Goal: Task Accomplishment & Management: Complete application form

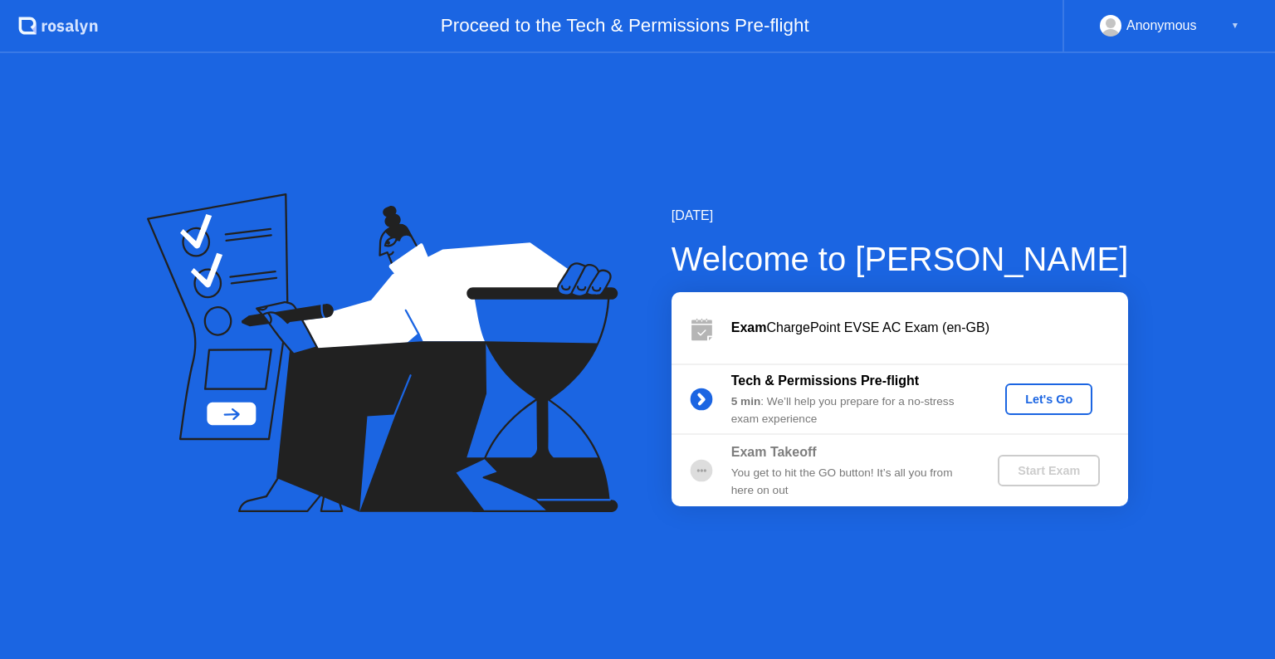
click at [1064, 397] on div "Let's Go" at bounding box center [1049, 399] width 74 height 13
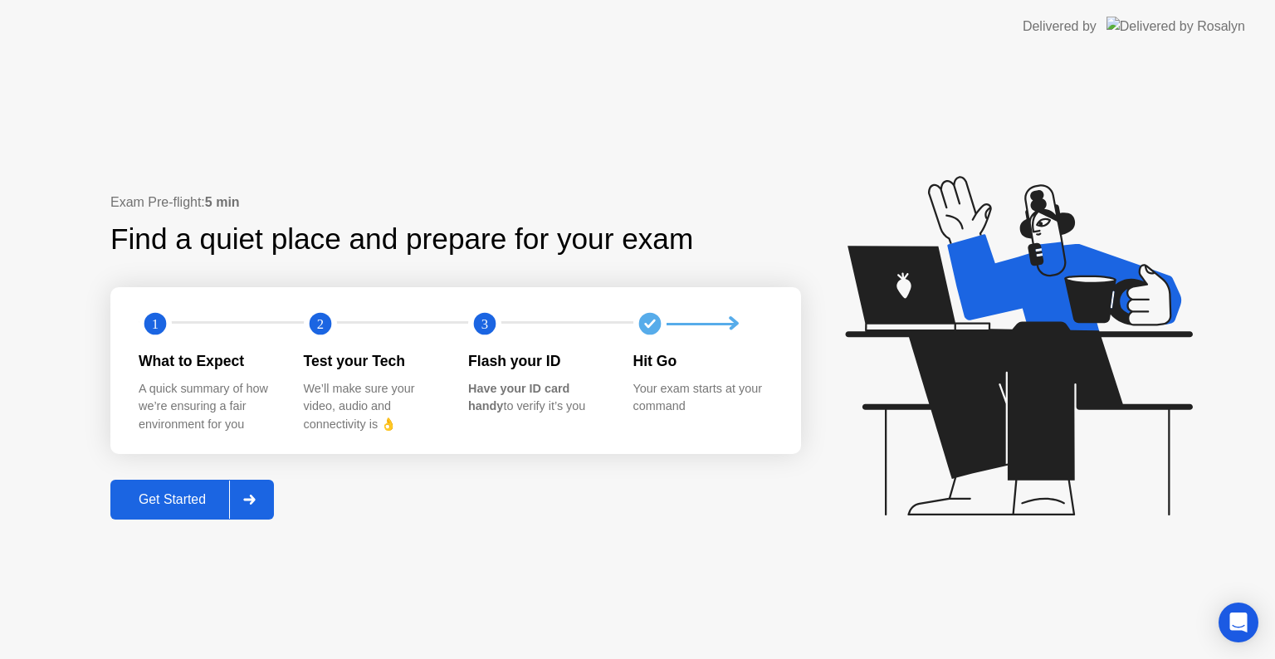
click at [192, 505] on div "Get Started" at bounding box center [172, 499] width 114 height 15
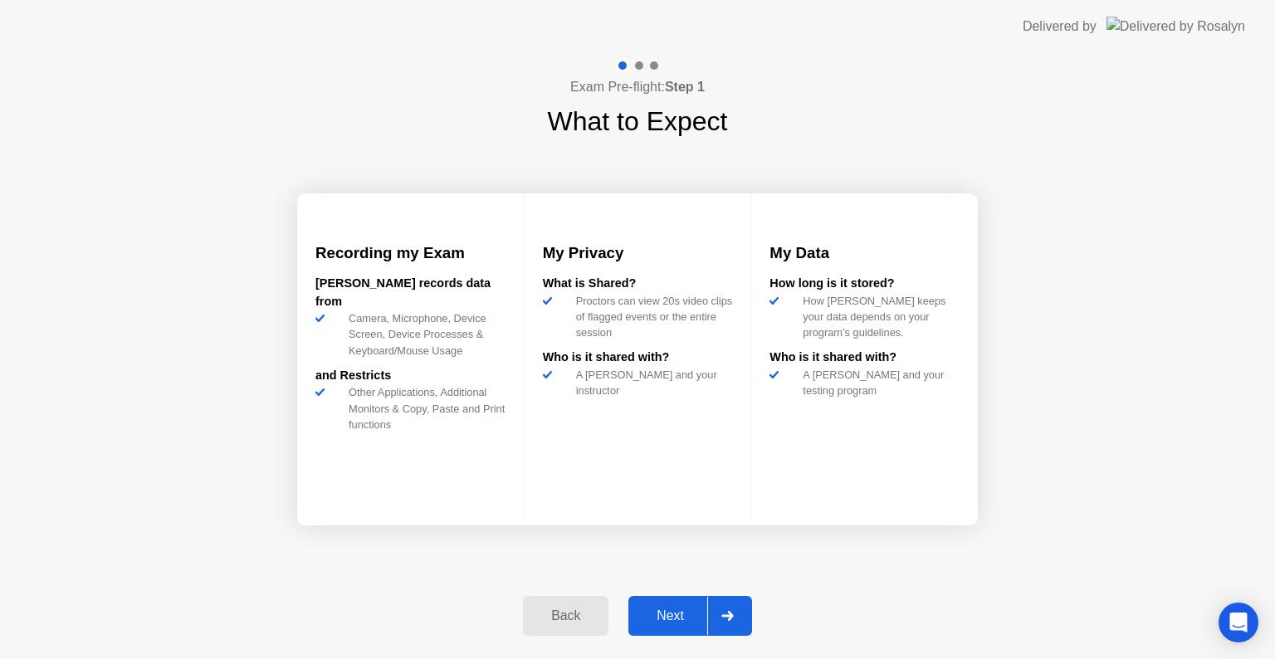
click at [671, 617] on div "Next" at bounding box center [670, 615] width 74 height 15
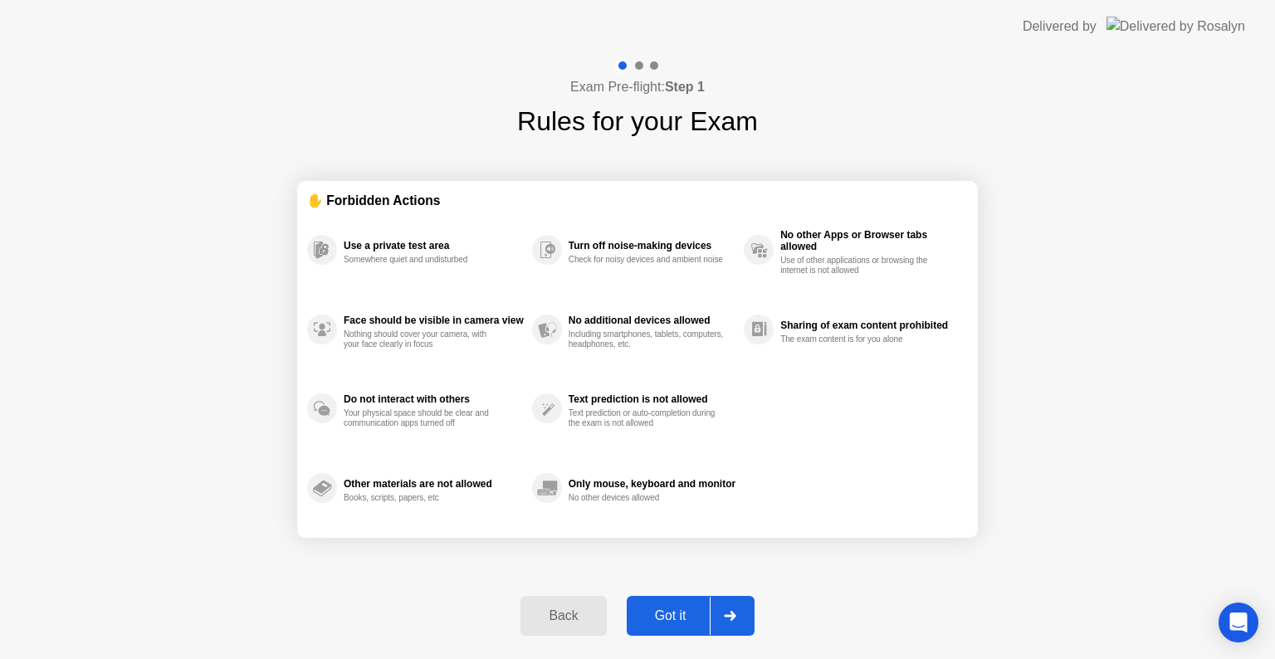
click at [671, 617] on div "Got it" at bounding box center [671, 615] width 78 height 15
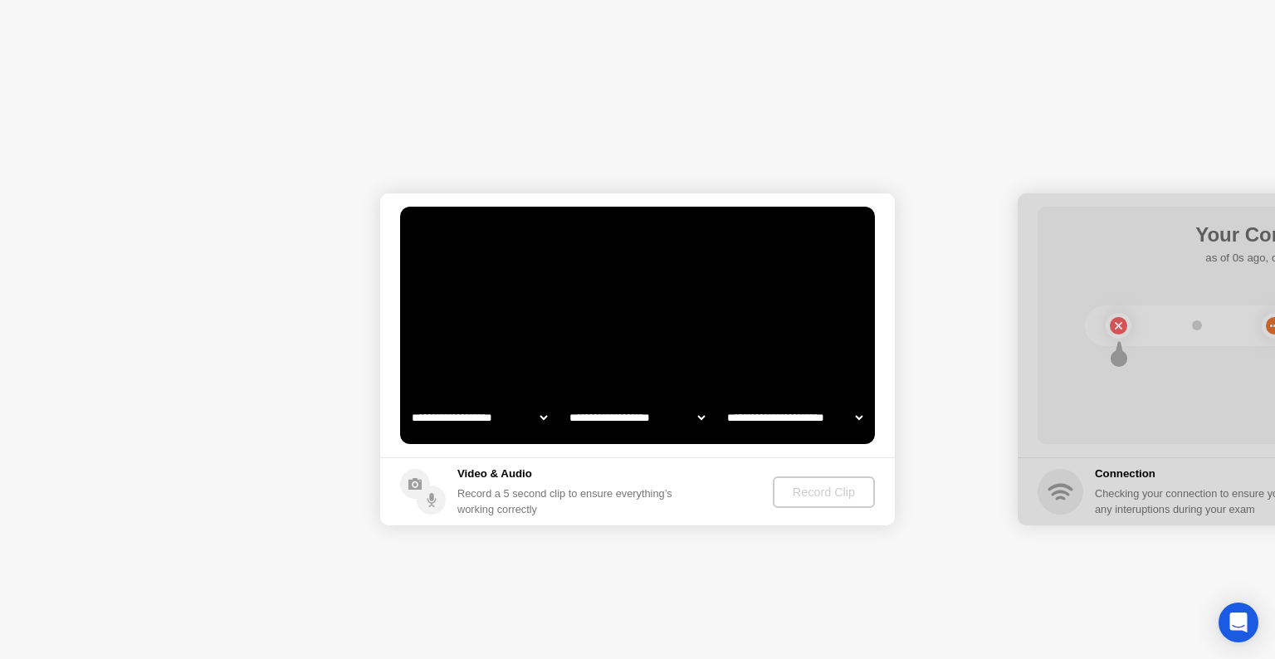
select select "**********"
select select "*******"
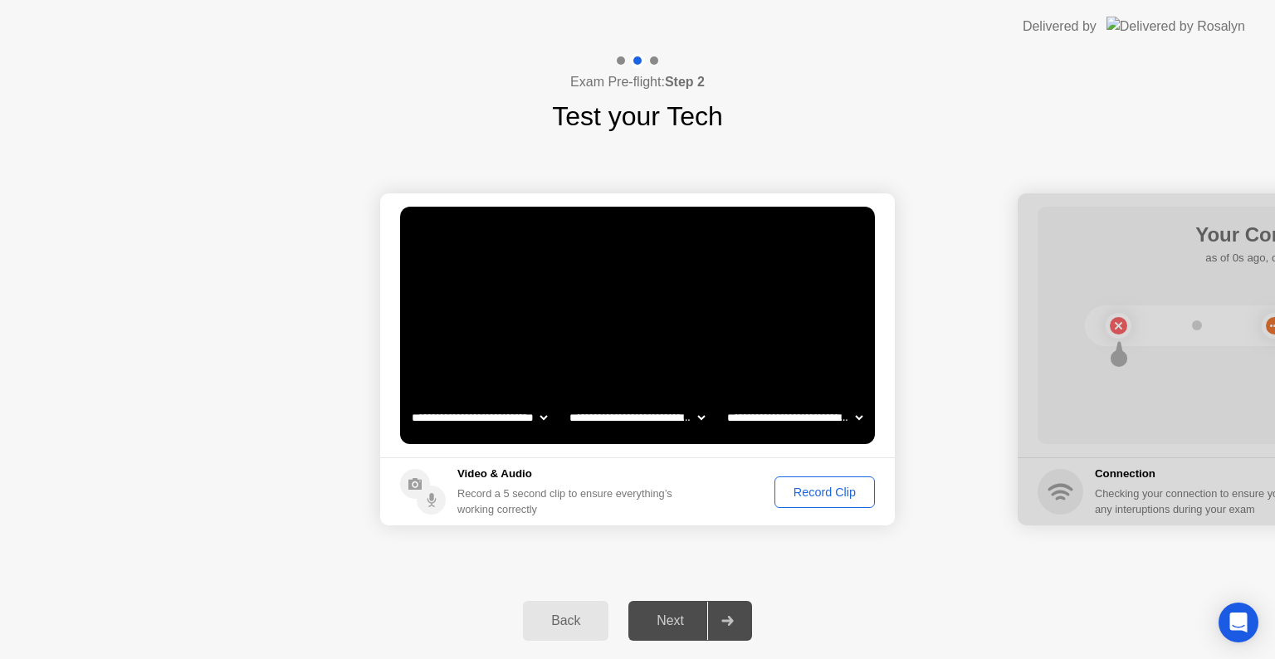
click at [808, 489] on div "Record Clip" at bounding box center [824, 492] width 89 height 13
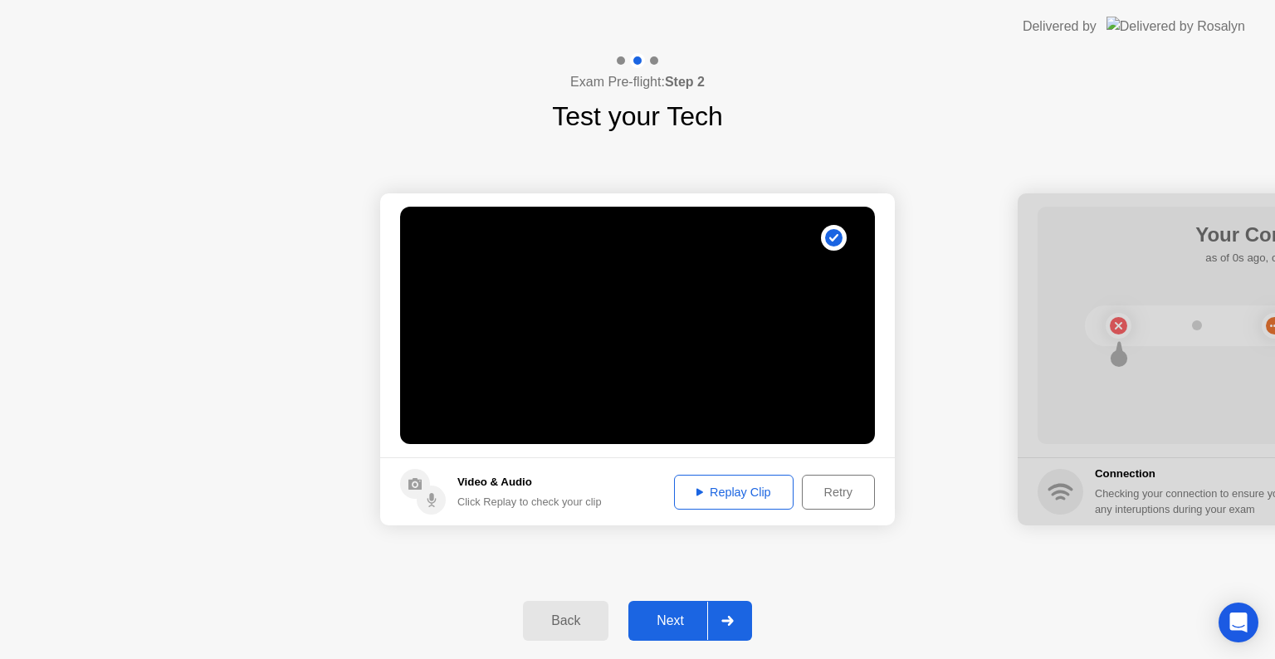
click at [670, 617] on div "Next" at bounding box center [670, 620] width 74 height 15
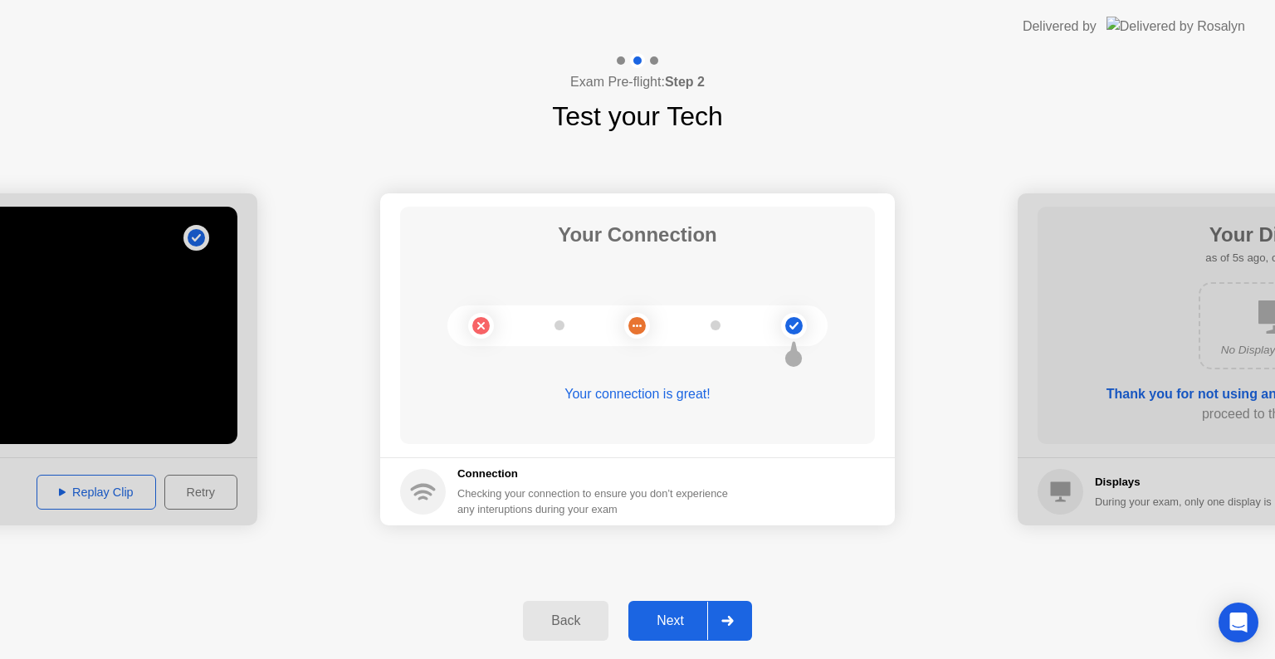
click at [662, 614] on div "Next" at bounding box center [670, 620] width 74 height 15
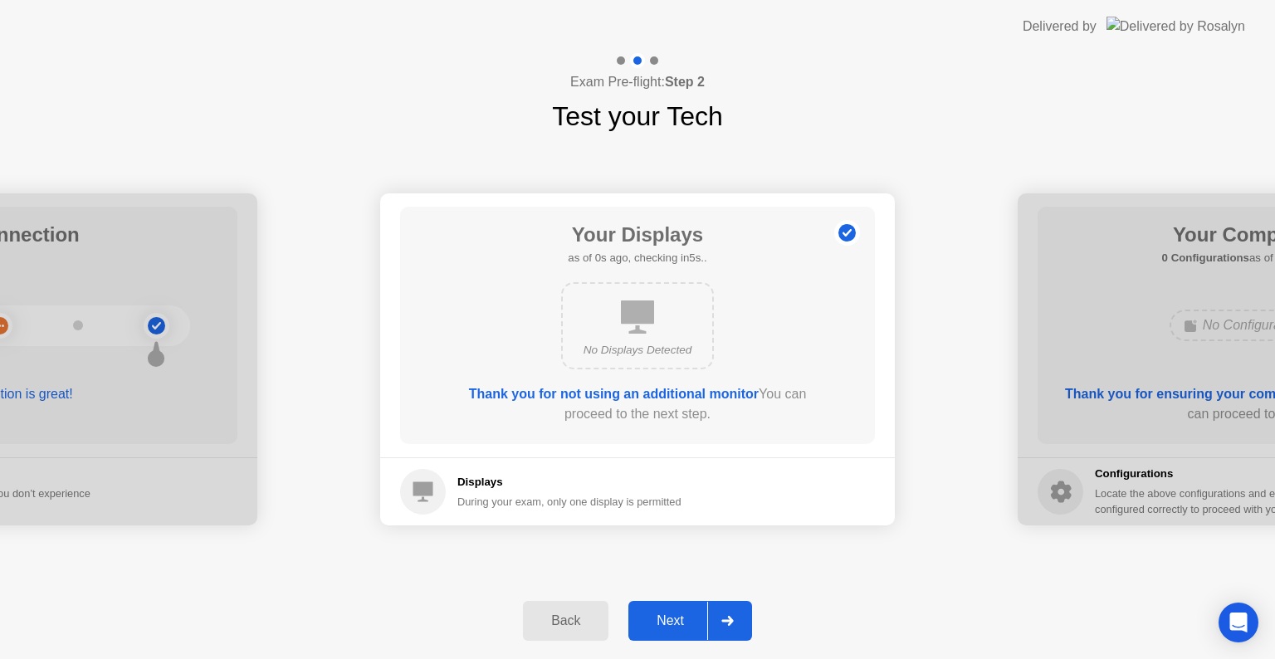
click at [666, 613] on div "Next" at bounding box center [670, 620] width 74 height 15
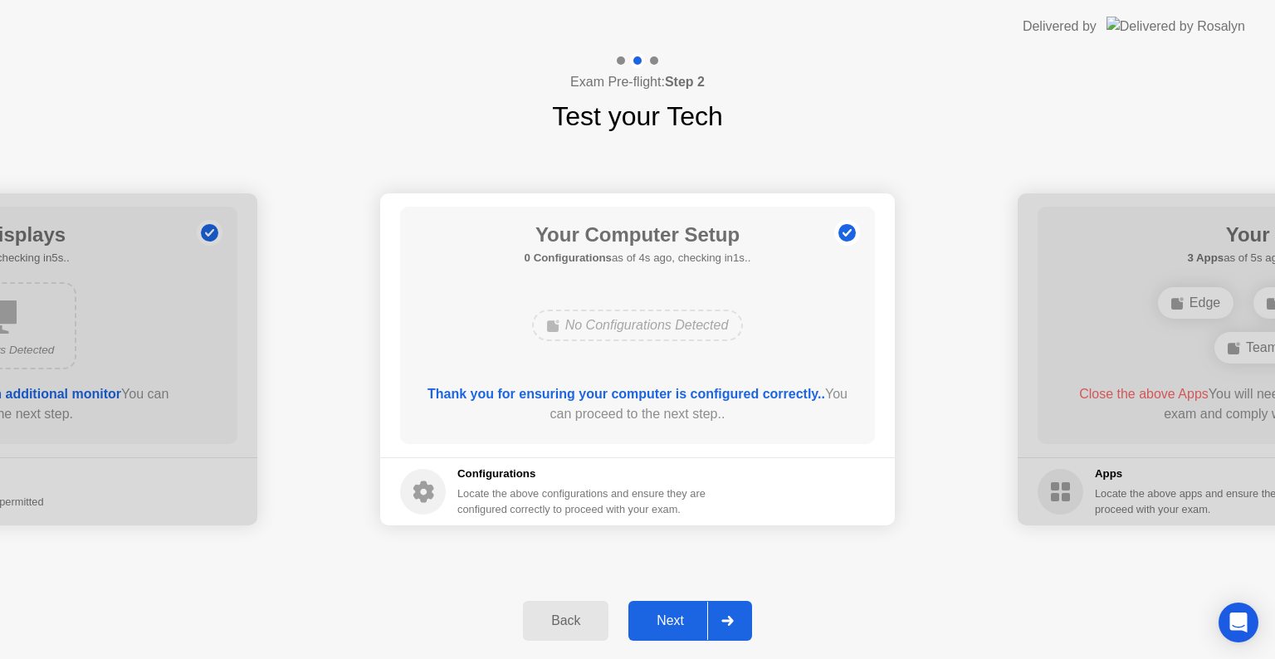
click at [672, 353] on div "Your Computer Setup 0 Configurations as of 4s ago, checking in1s.. No Configura…" at bounding box center [637, 325] width 475 height 237
click at [664, 628] on div "Next" at bounding box center [670, 620] width 74 height 15
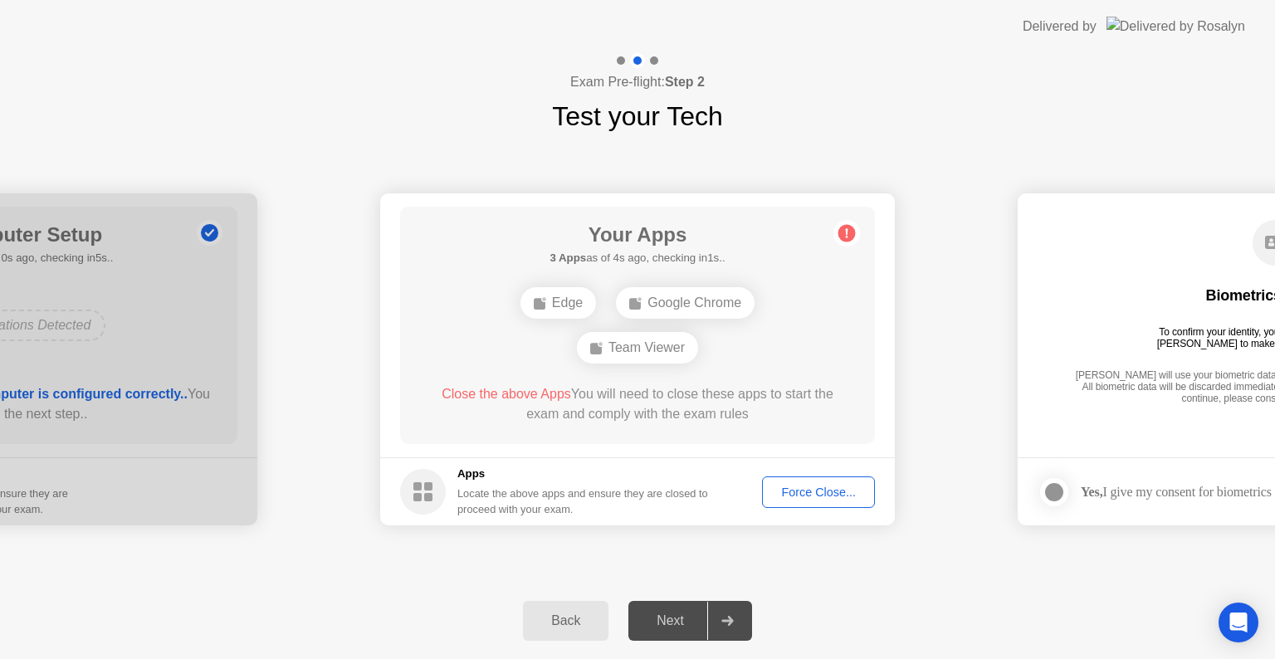
click at [803, 498] on div "Force Close..." at bounding box center [818, 492] width 101 height 13
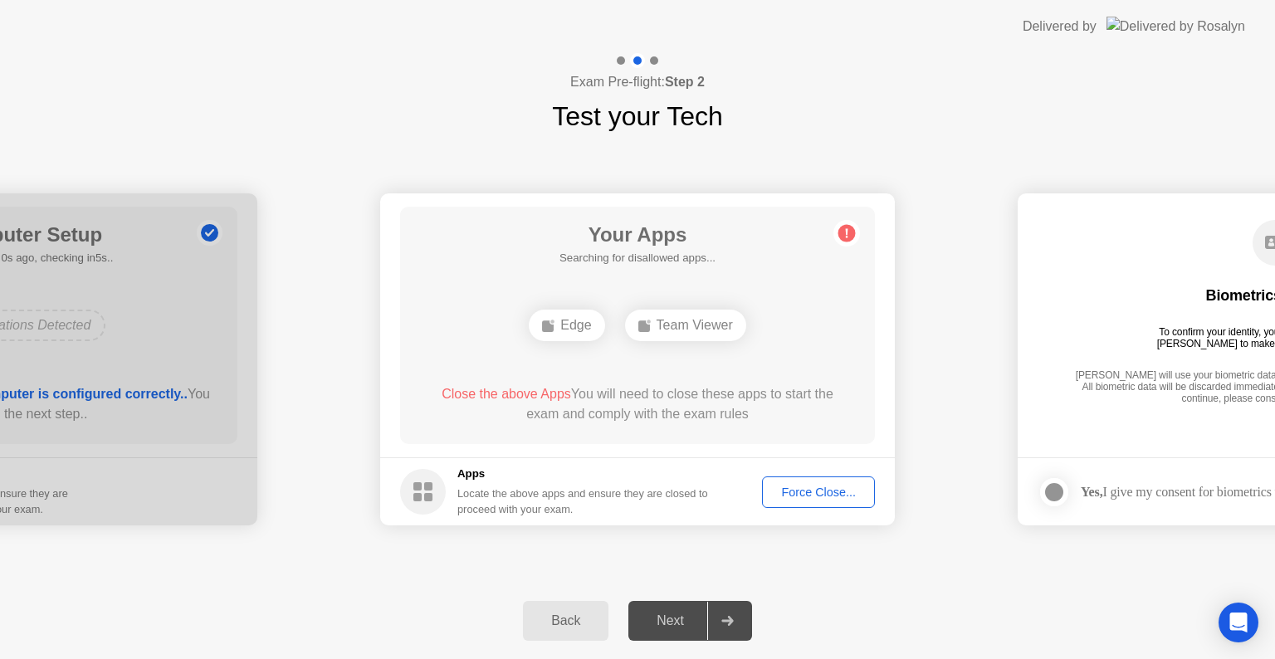
click at [802, 491] on div "Force Close..." at bounding box center [818, 492] width 101 height 13
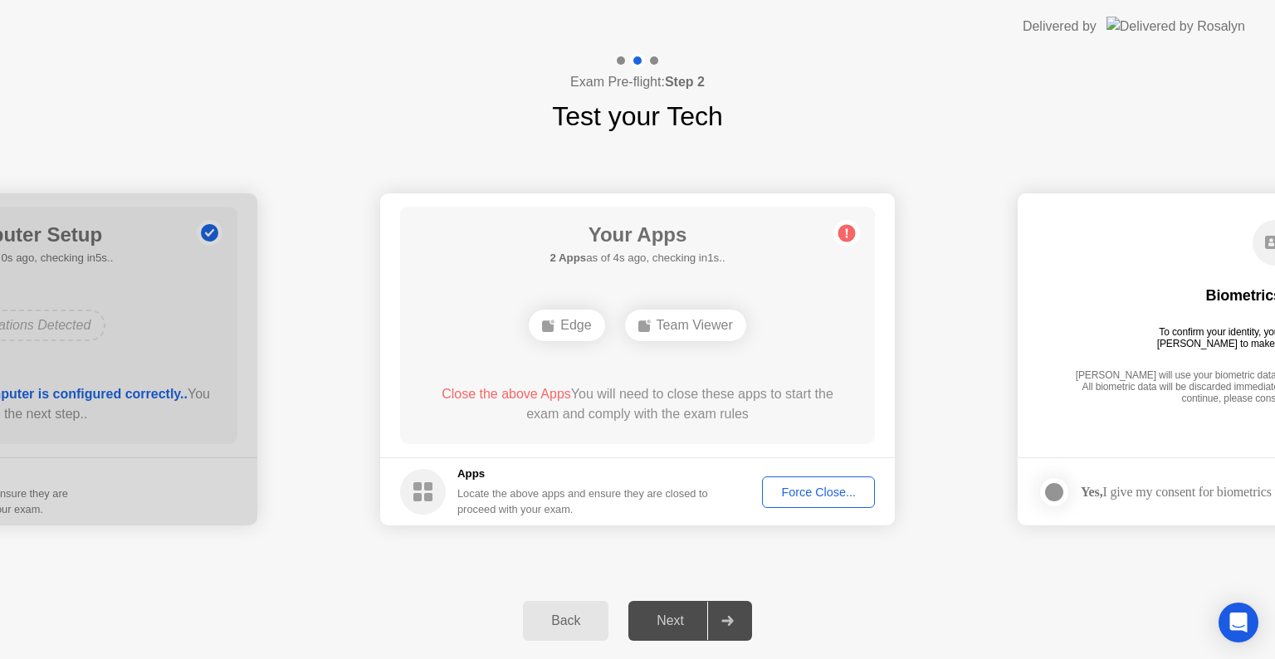
drag, startPoint x: 584, startPoint y: 395, endPoint x: 651, endPoint y: 697, distance: 309.3
click at [651, 658] on html "**********" at bounding box center [637, 329] width 1275 height 659
click at [842, 608] on div "Back Next" at bounding box center [637, 621] width 1275 height 76
click at [807, 481] on button "Force Close..." at bounding box center [818, 492] width 113 height 32
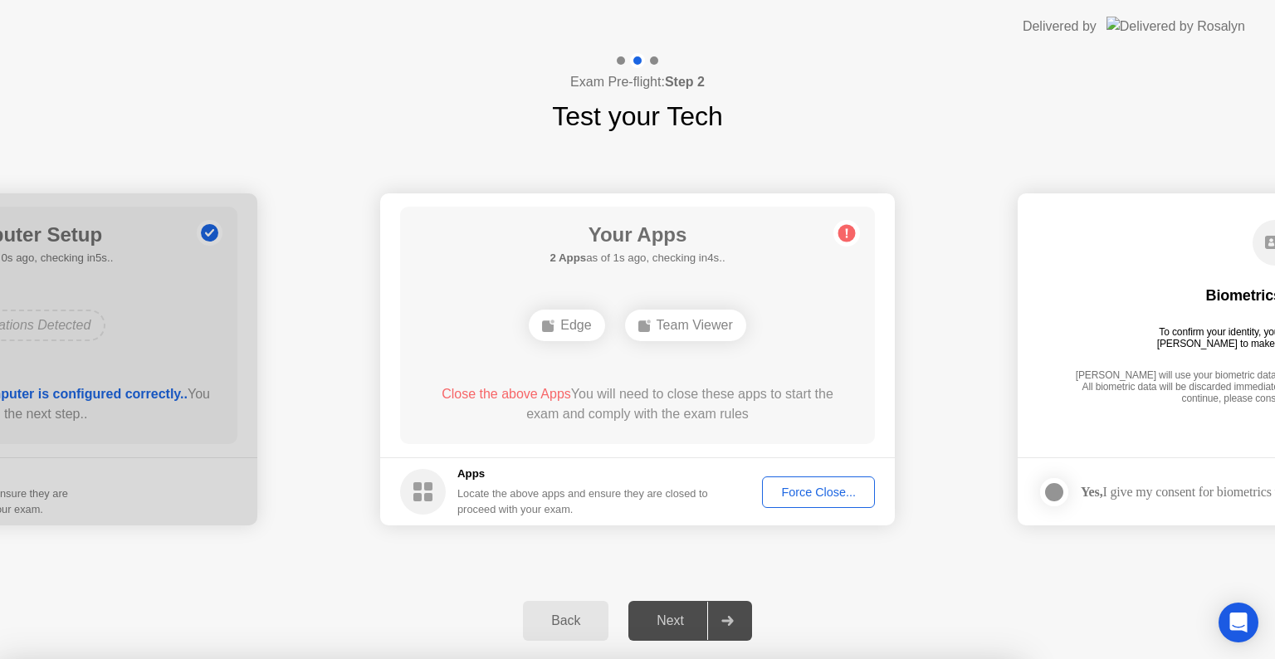
drag, startPoint x: 807, startPoint y: 481, endPoint x: 720, endPoint y: 445, distance: 93.7
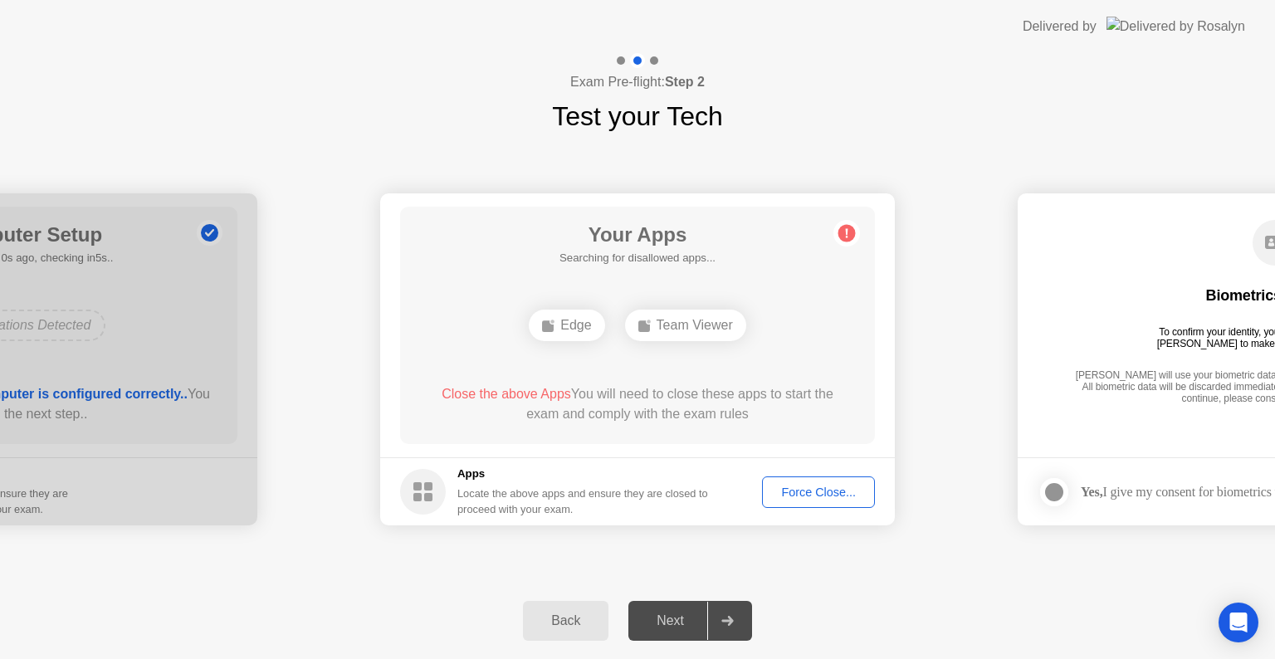
click at [802, 496] on div "Force Close..." at bounding box center [818, 492] width 101 height 13
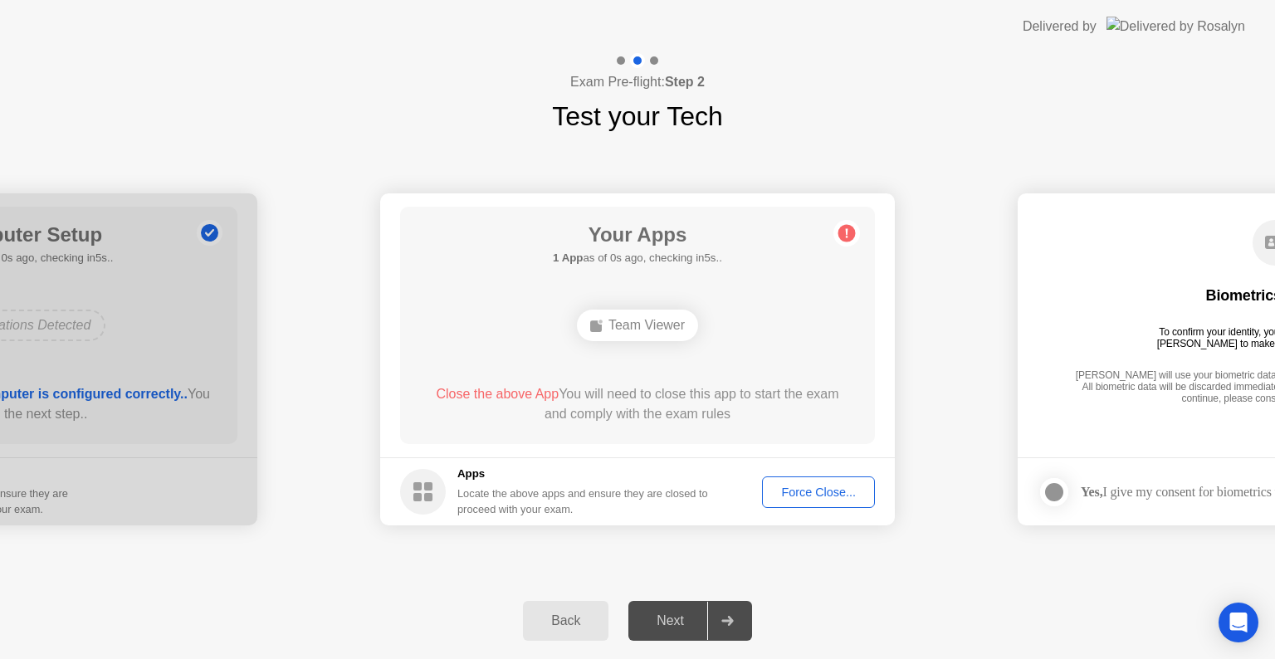
click at [823, 486] on div "Force Close..." at bounding box center [818, 492] width 101 height 13
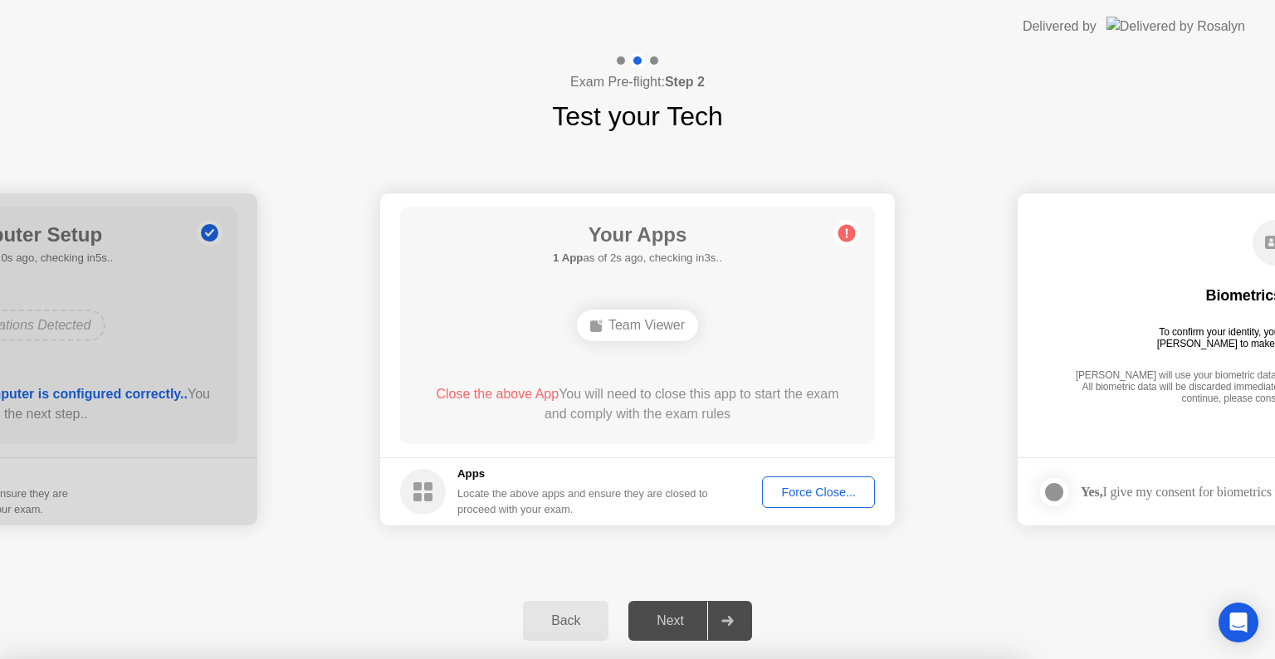
click at [931, 658] on div at bounding box center [637, 659] width 1275 height 0
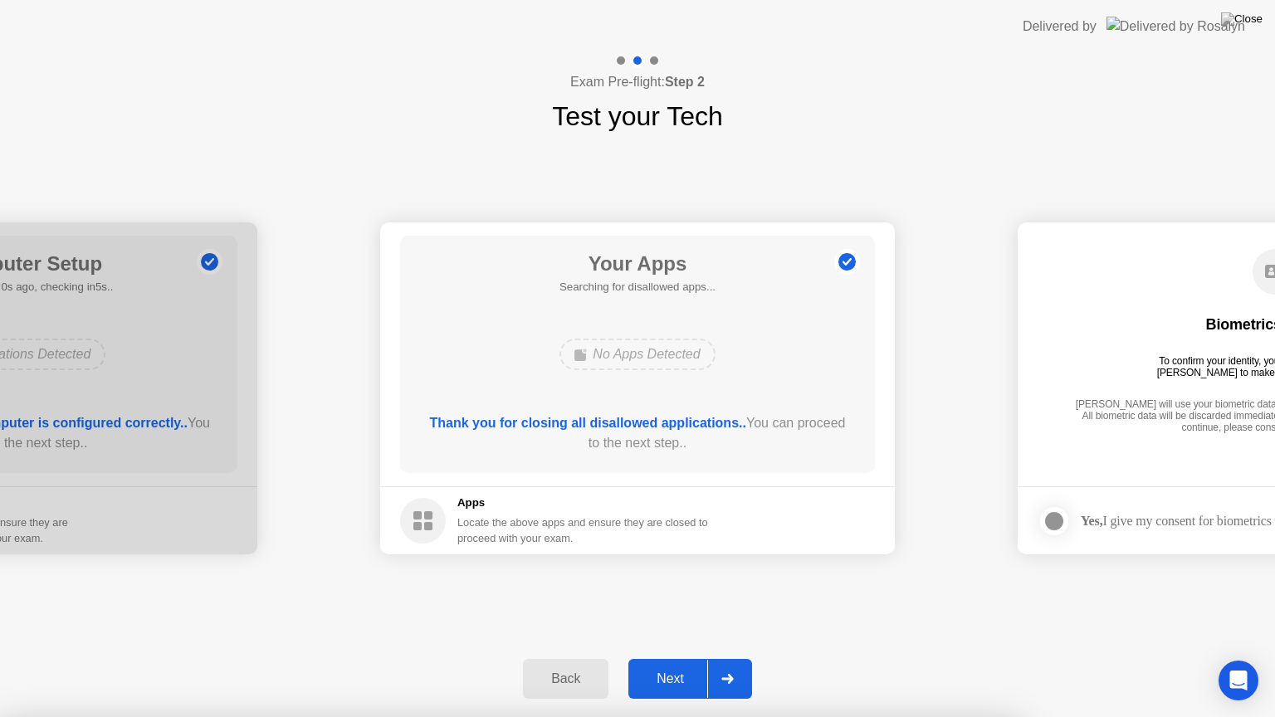
click at [667, 658] on div "Next" at bounding box center [670, 678] width 74 height 15
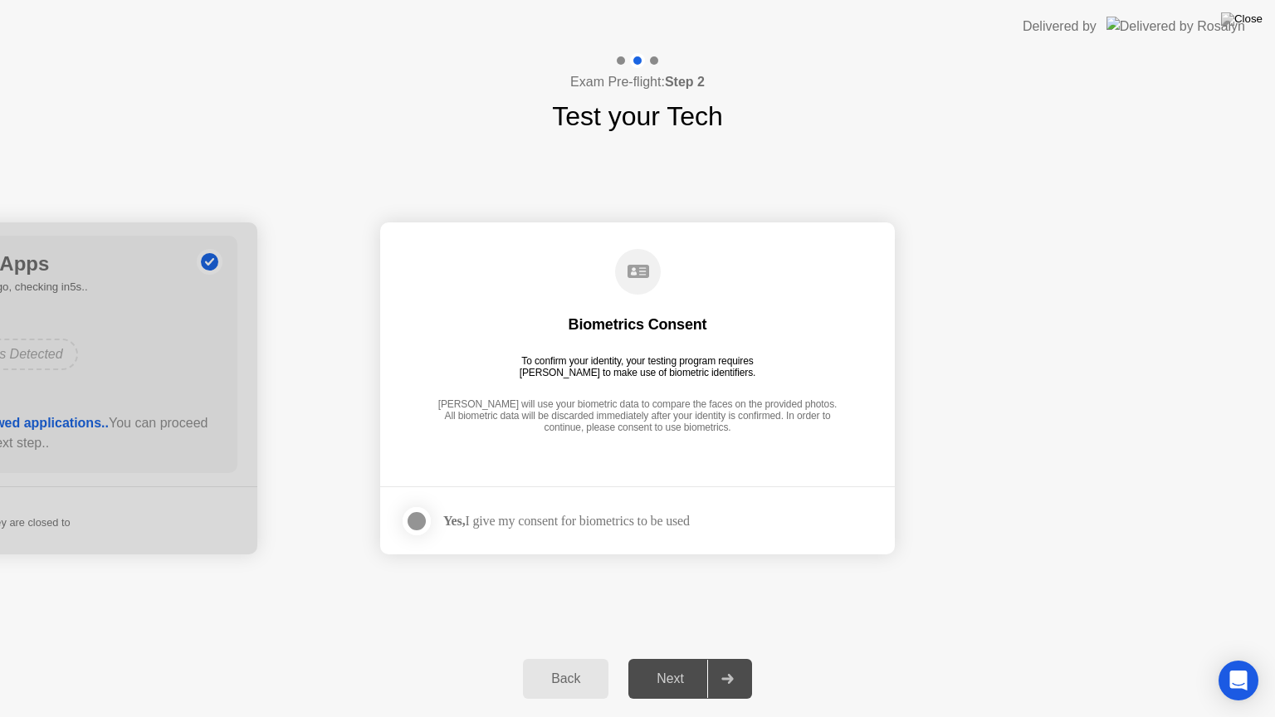
click at [419, 523] on div at bounding box center [417, 521] width 20 height 20
click at [672, 658] on div "Next" at bounding box center [670, 678] width 74 height 15
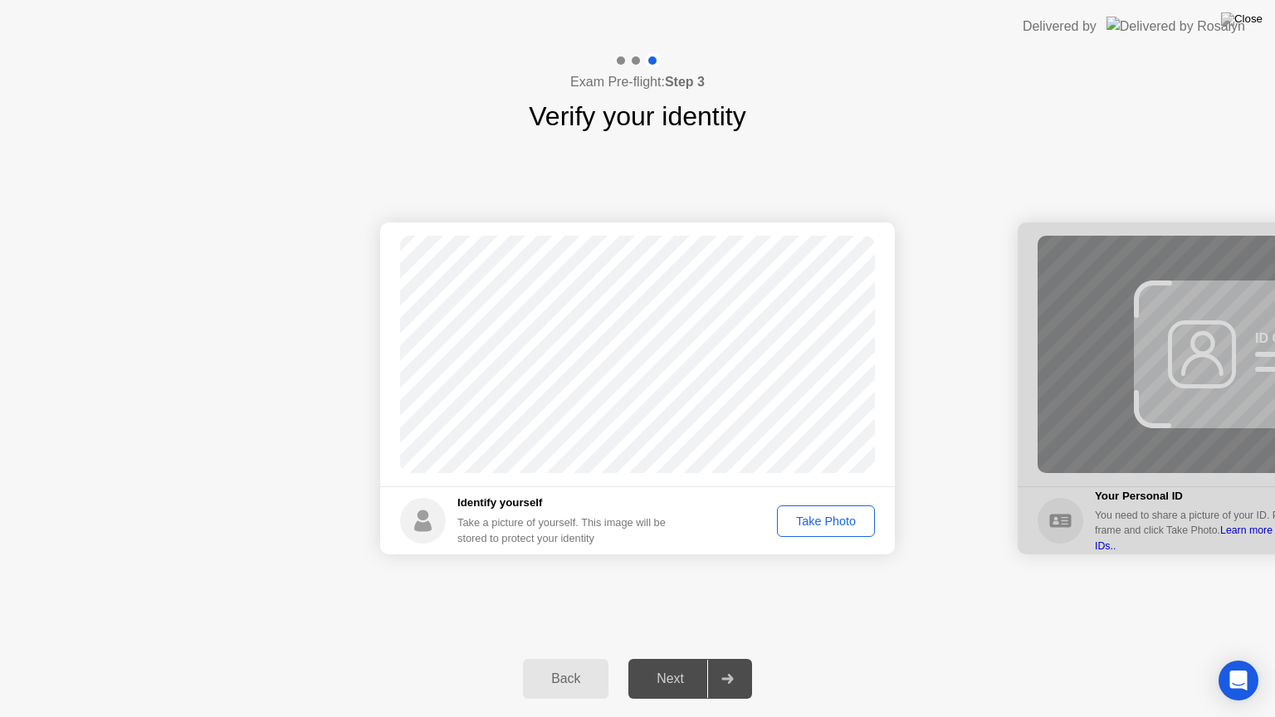
click at [817, 523] on div "Take Photo" at bounding box center [826, 521] width 86 height 13
click at [682, 658] on button "Next" at bounding box center [690, 679] width 124 height 40
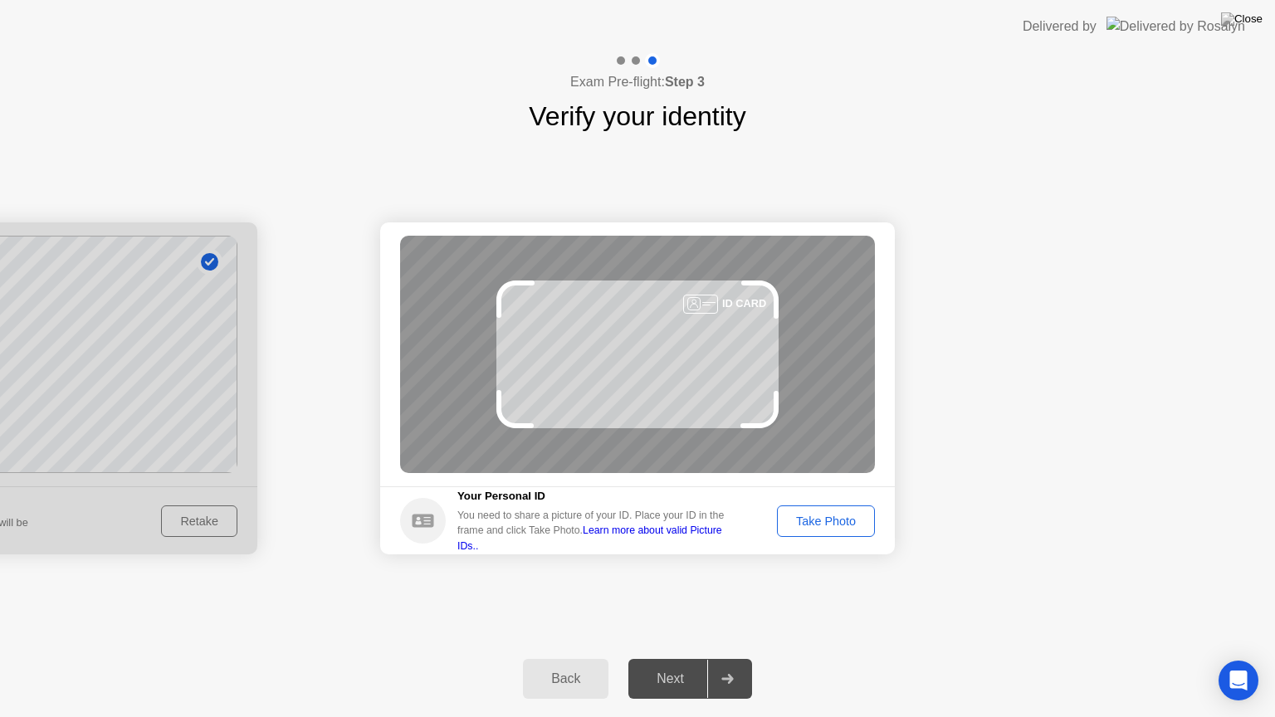
click at [821, 516] on div "Take Photo" at bounding box center [826, 521] width 86 height 13
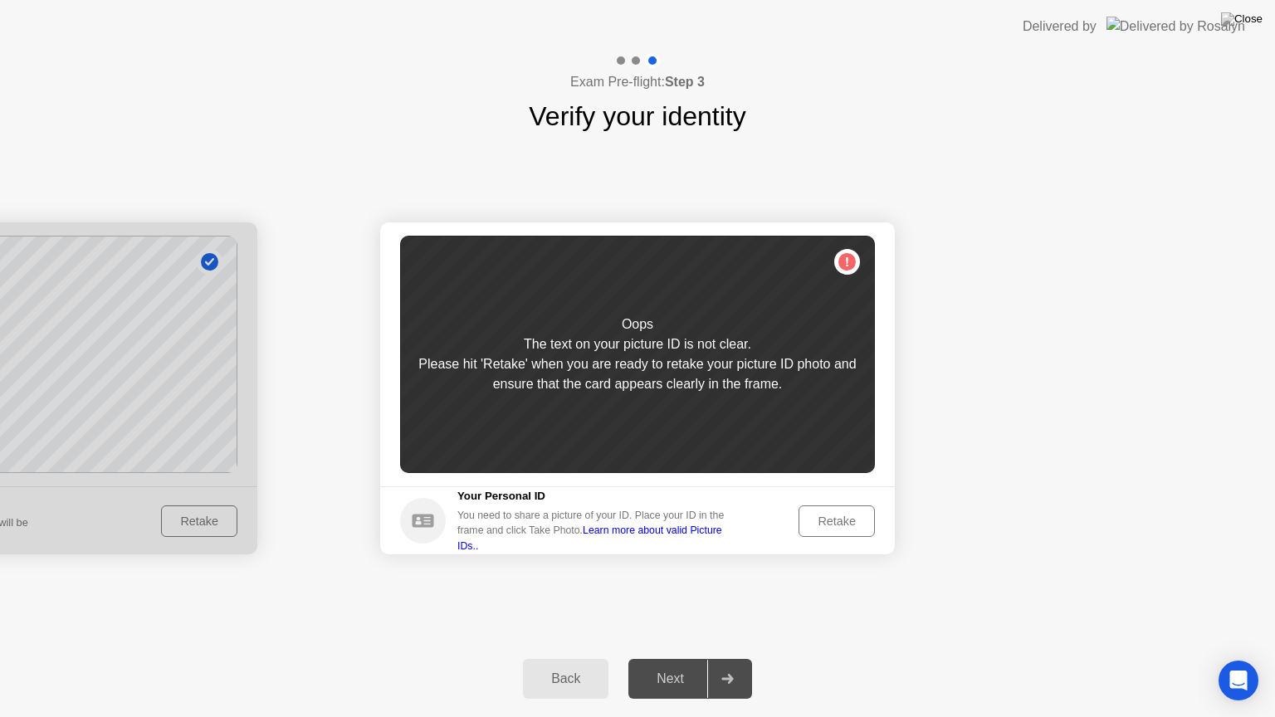
click at [819, 519] on div "Retake" at bounding box center [836, 521] width 65 height 13
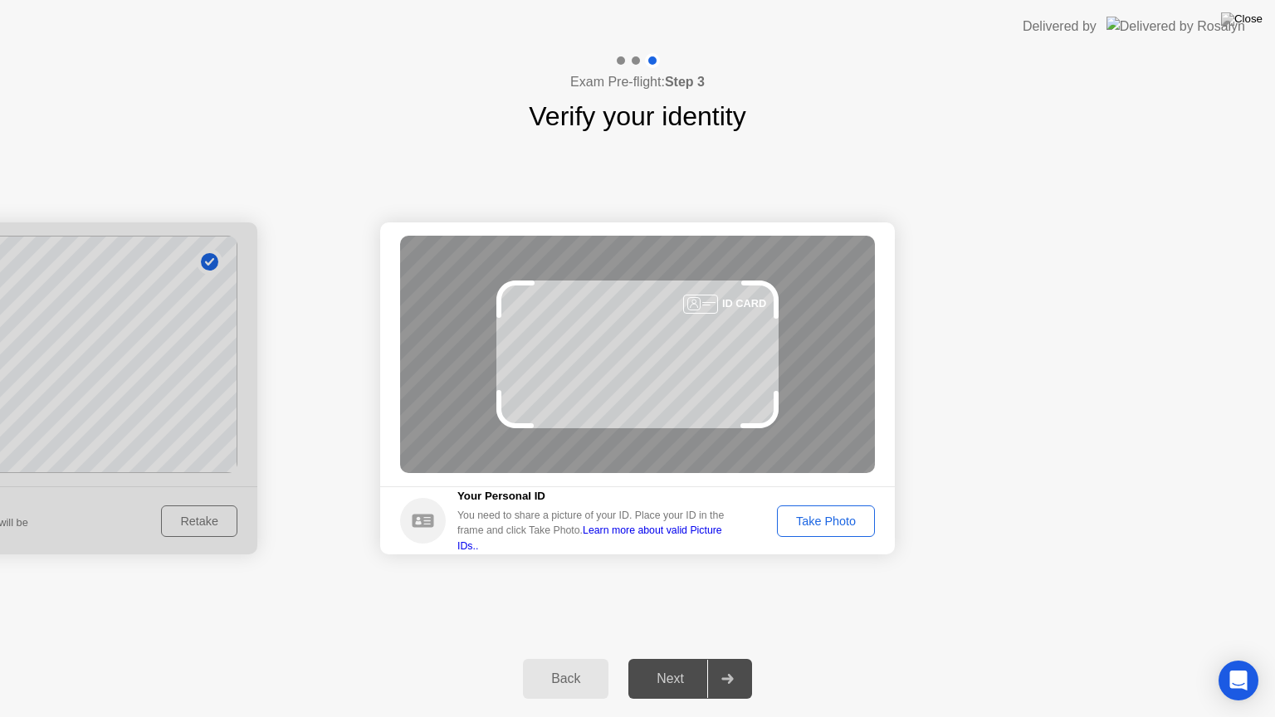
click at [819, 519] on div "Take Photo" at bounding box center [826, 521] width 86 height 13
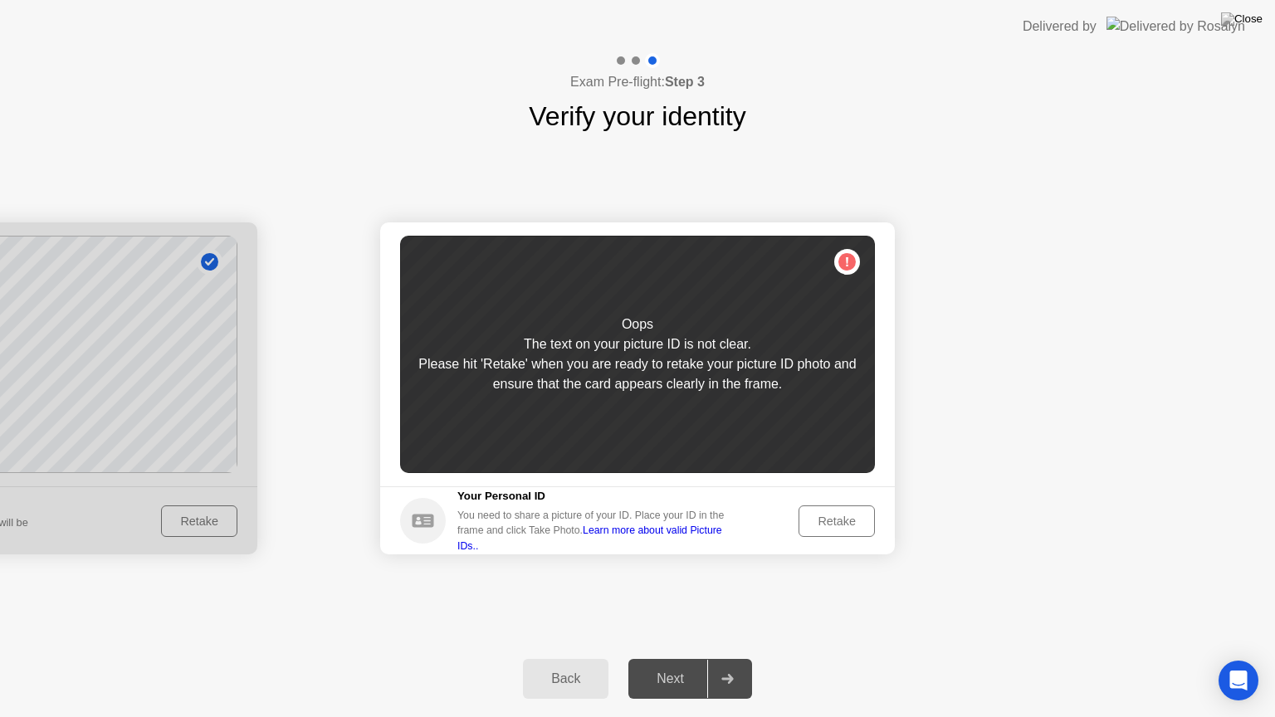
click at [819, 519] on div "Retake" at bounding box center [836, 521] width 65 height 13
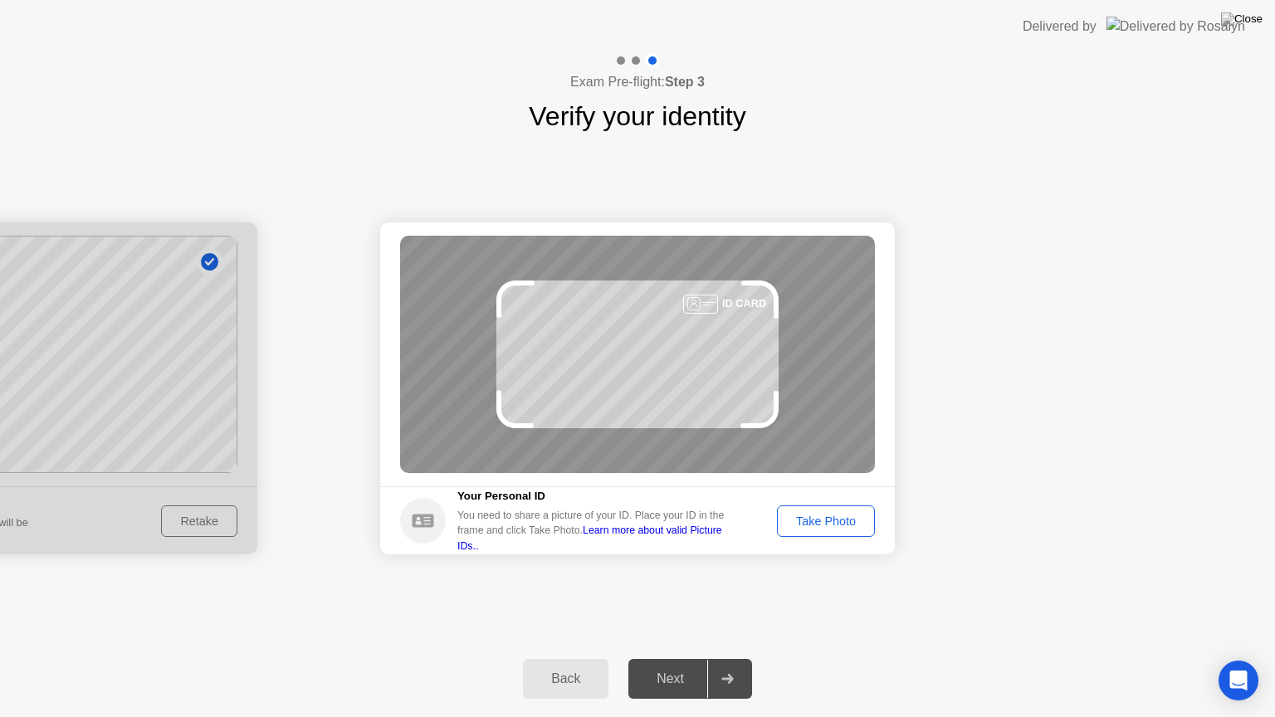
click at [819, 519] on div "Take Photo" at bounding box center [826, 521] width 86 height 13
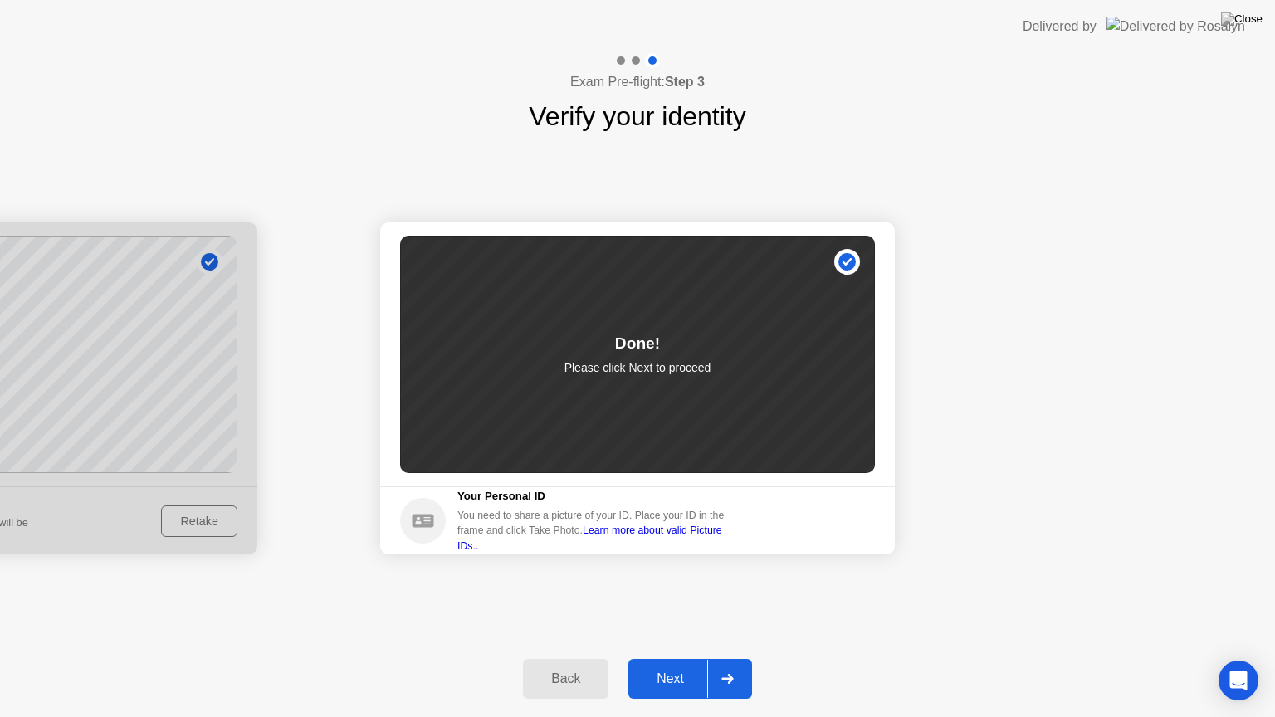
click at [671, 658] on div "Next" at bounding box center [670, 678] width 74 height 15
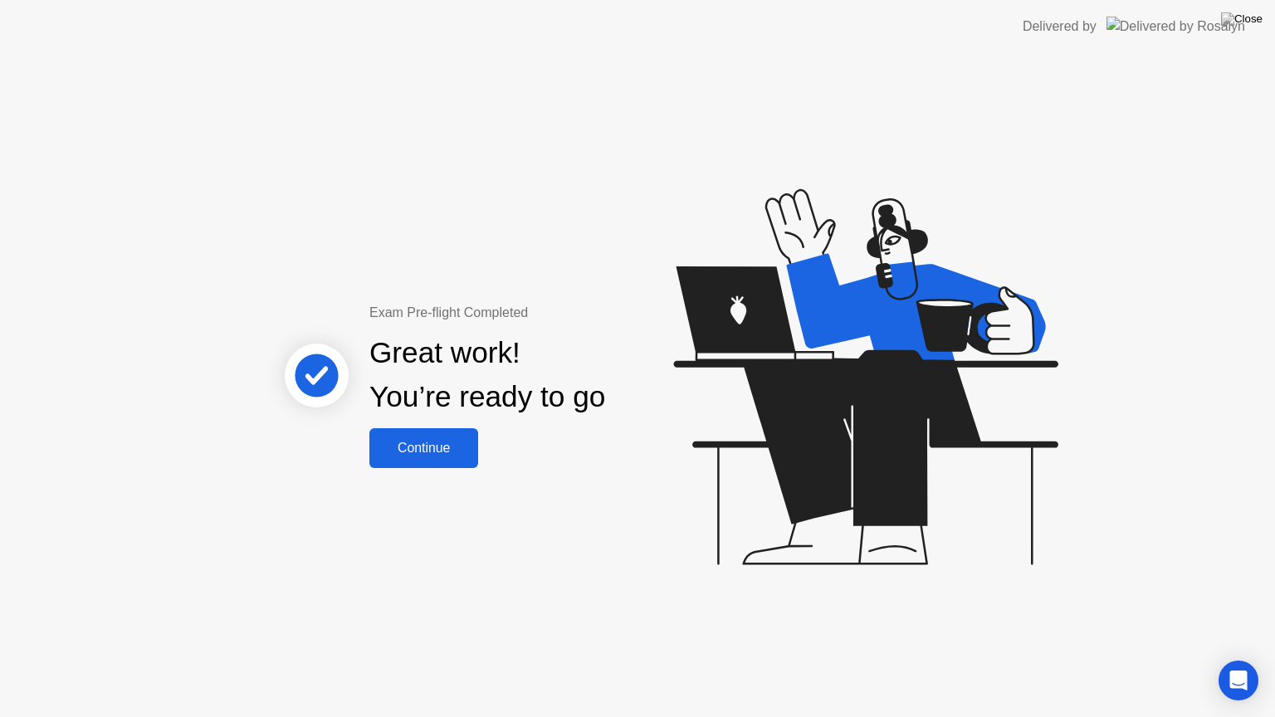
click at [428, 452] on div "Continue" at bounding box center [423, 448] width 99 height 15
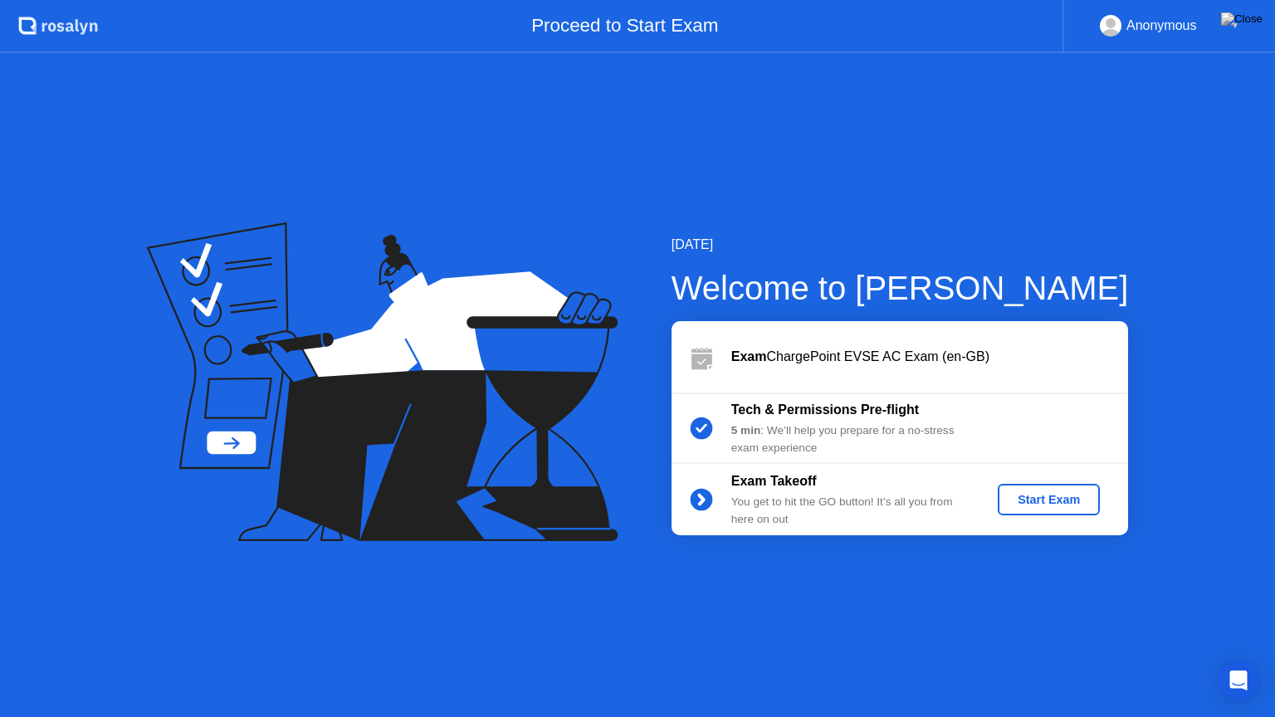
click at [1046, 501] on div "Start Exam" at bounding box center [1048, 499] width 89 height 13
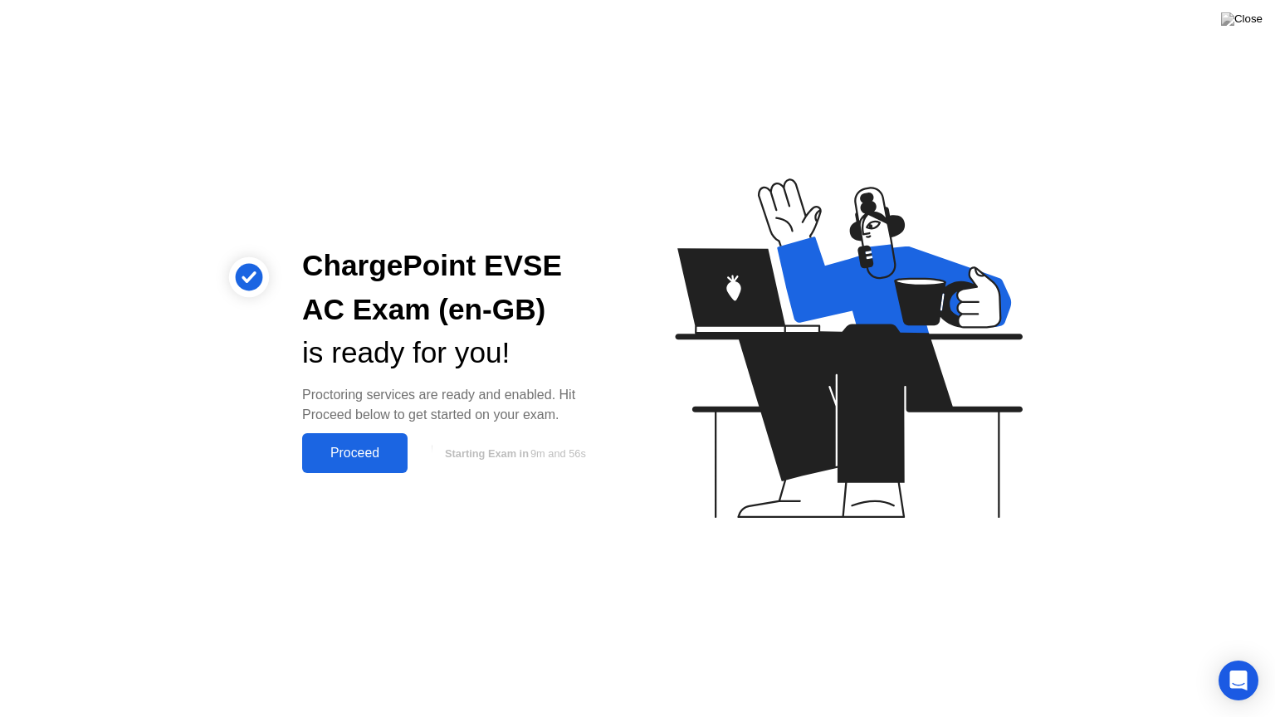
click at [364, 457] on div "Proceed" at bounding box center [354, 453] width 95 height 15
